Goal: Complete application form

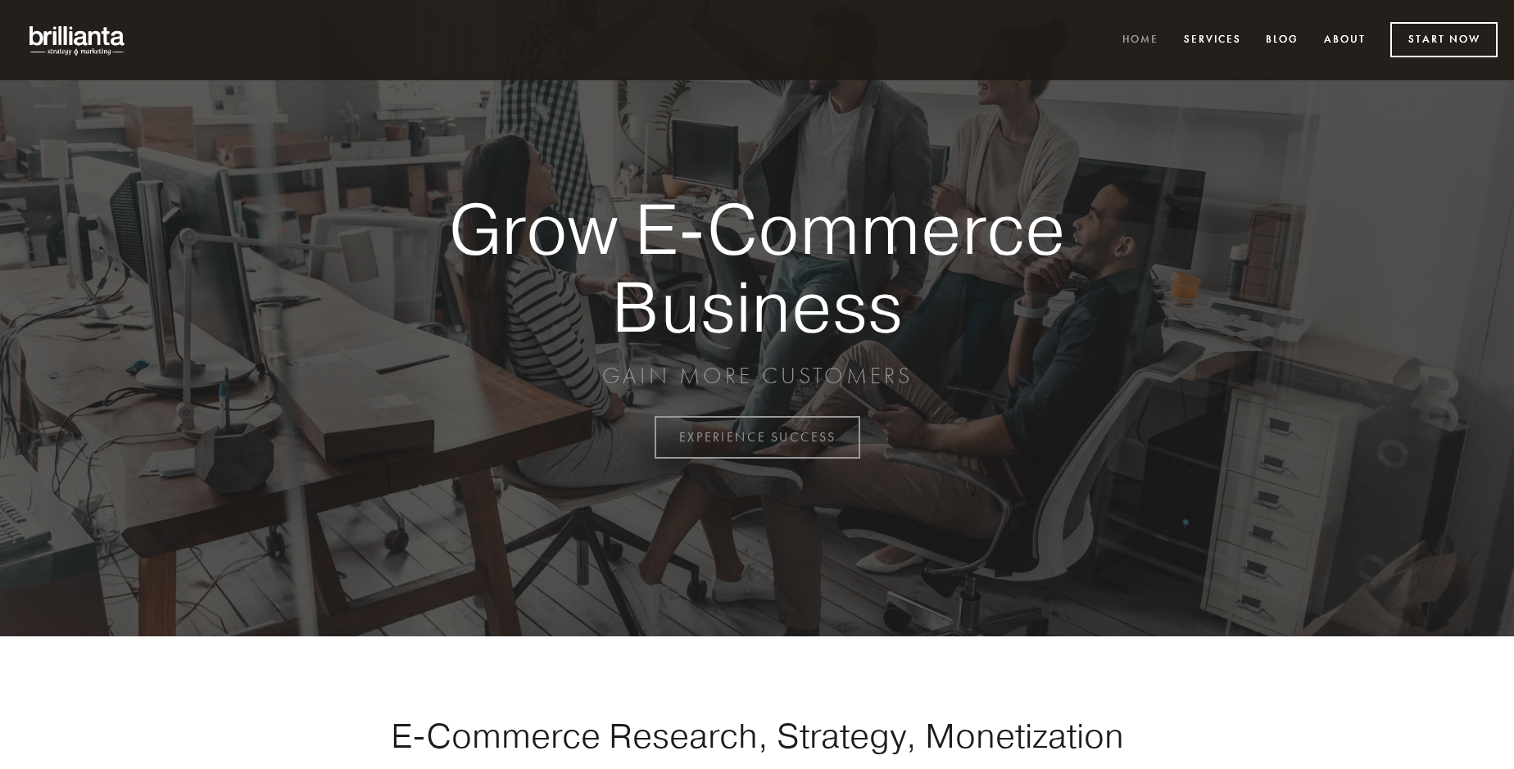
scroll to position [4294, 0]
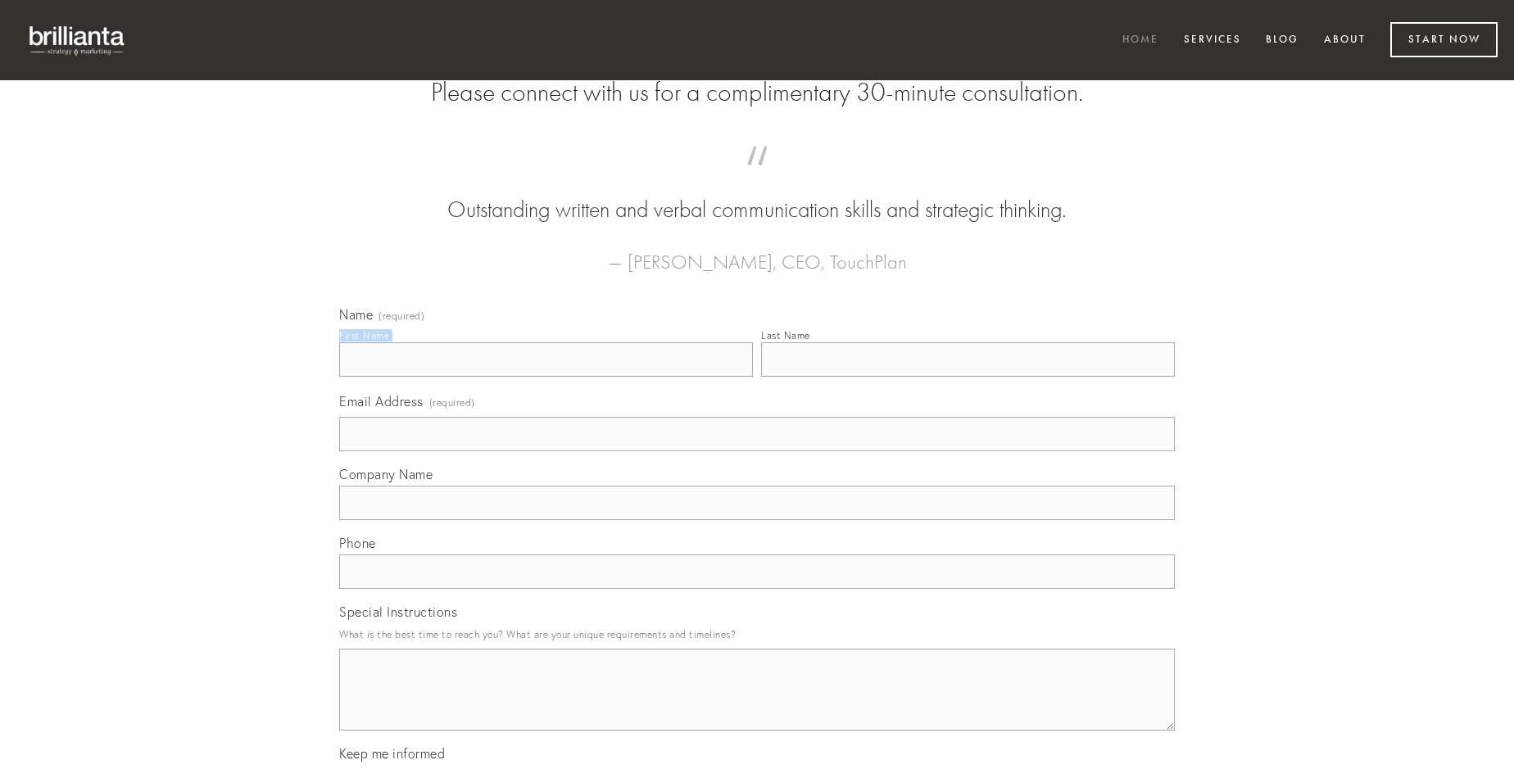
type input "[PERSON_NAME]"
click at [967, 377] on input "Last Name" at bounding box center [968, 359] width 414 height 34
type input "[PERSON_NAME]"
click at [757, 451] on input "Email Address (required)" at bounding box center [756, 434] width 835 height 34
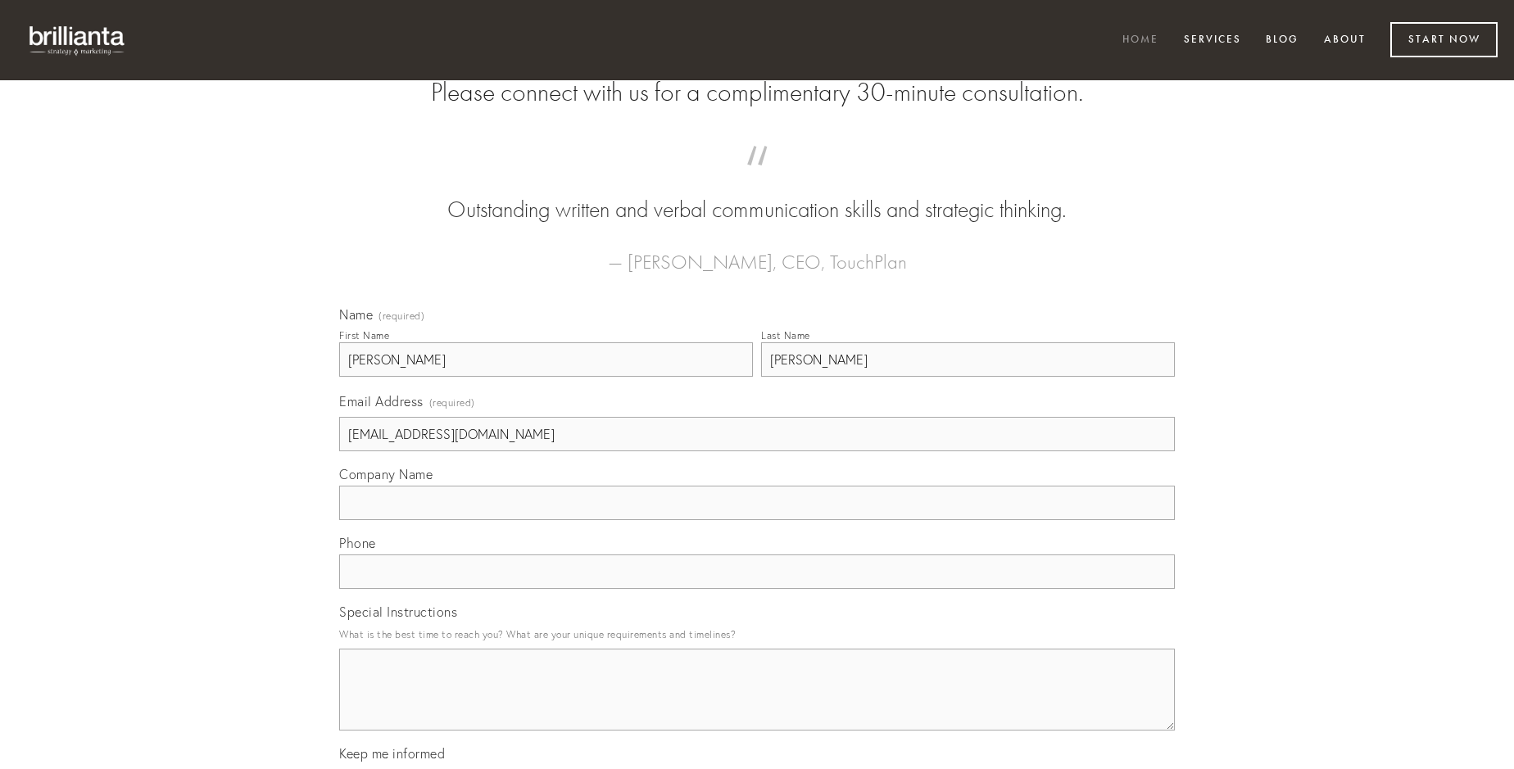
type input "[EMAIL_ADDRESS][DOMAIN_NAME]"
click at [757, 520] on input "Company Name" at bounding box center [756, 503] width 835 height 34
type input "aliquam"
click at [757, 589] on input "text" at bounding box center [756, 572] width 835 height 34
click at [757, 704] on textarea "Special Instructions" at bounding box center [756, 690] width 835 height 82
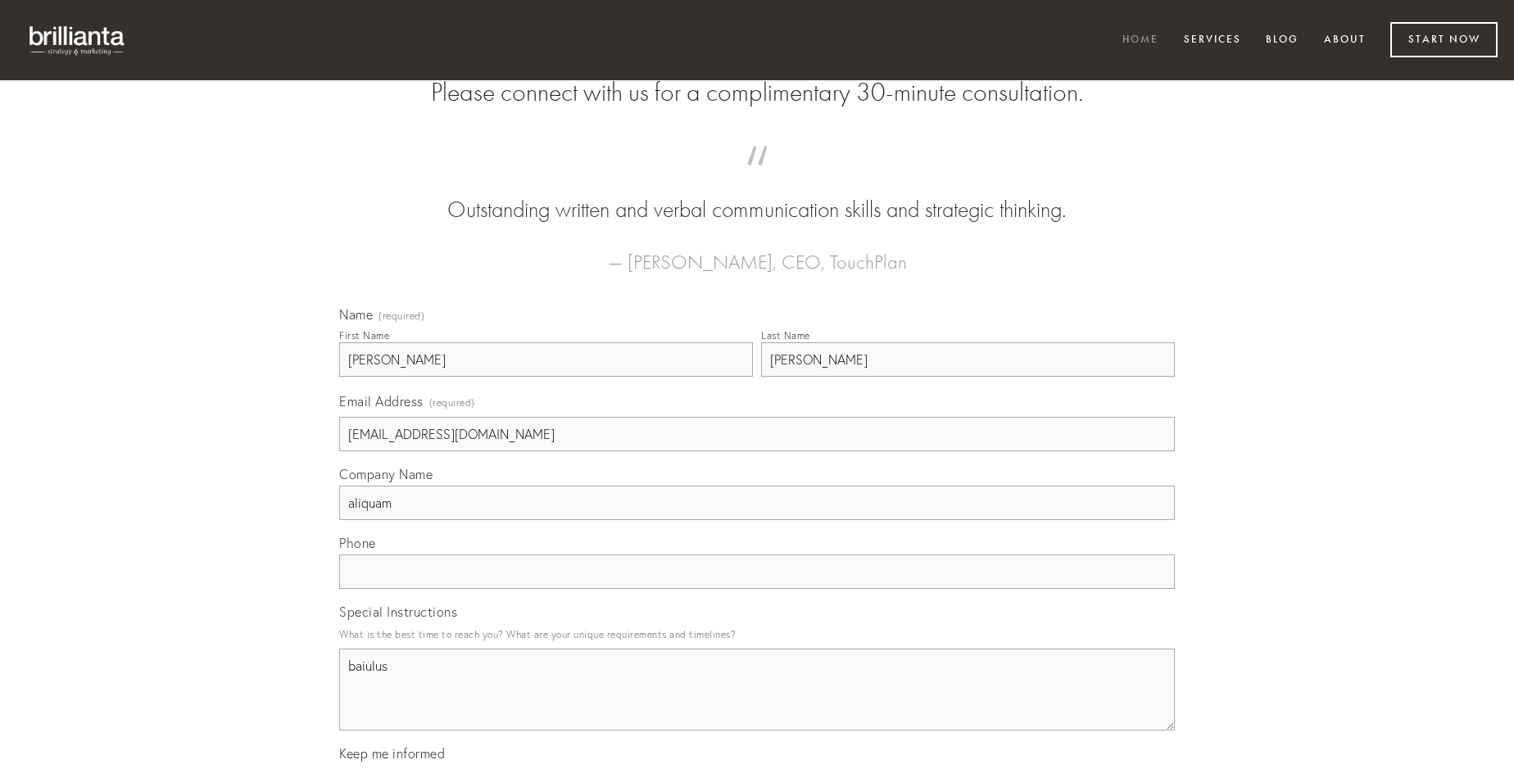
type textarea "baiulus"
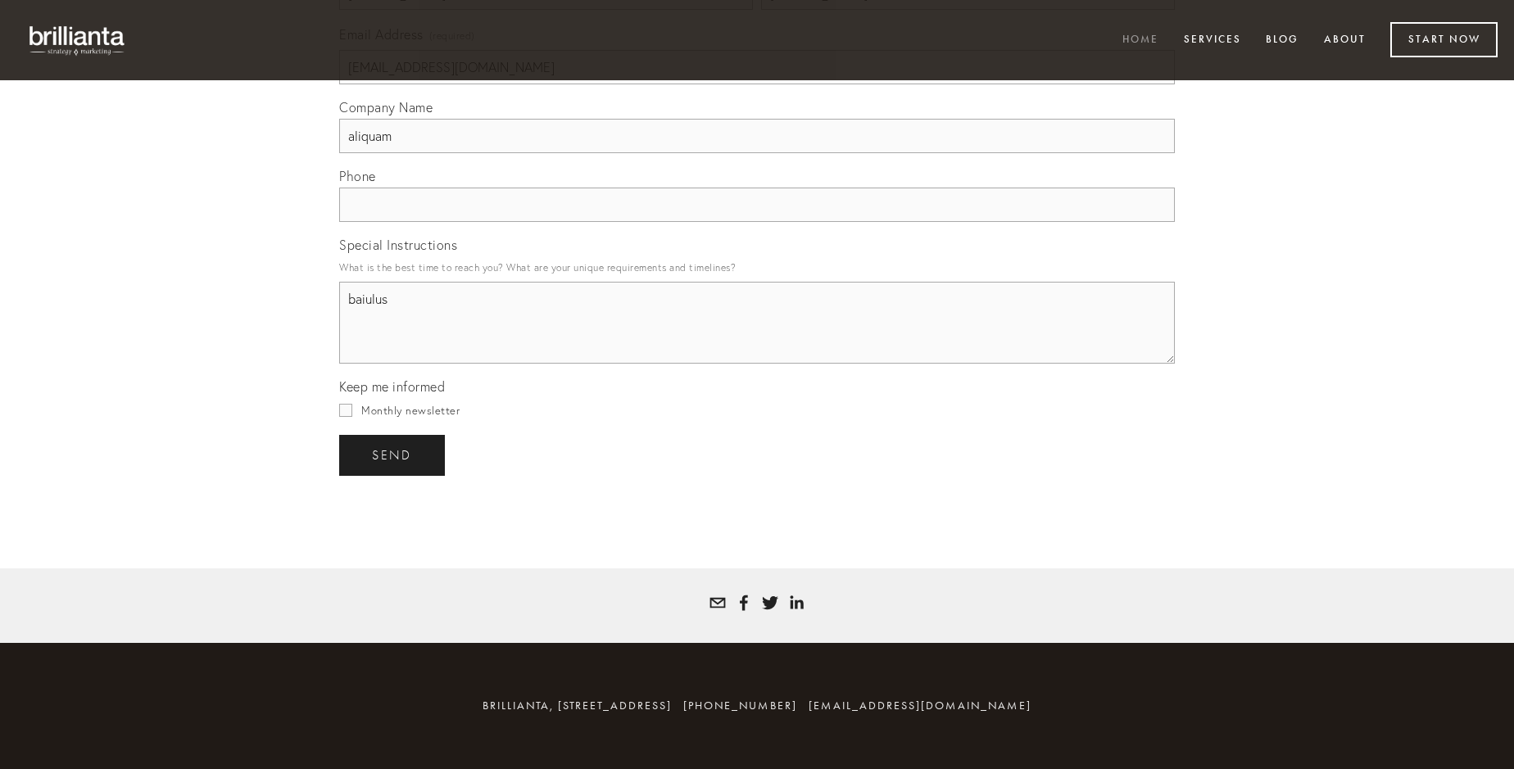
click at [393, 455] on span "send" at bounding box center [392, 455] width 40 height 15
